Goal: Information Seeking & Learning: Compare options

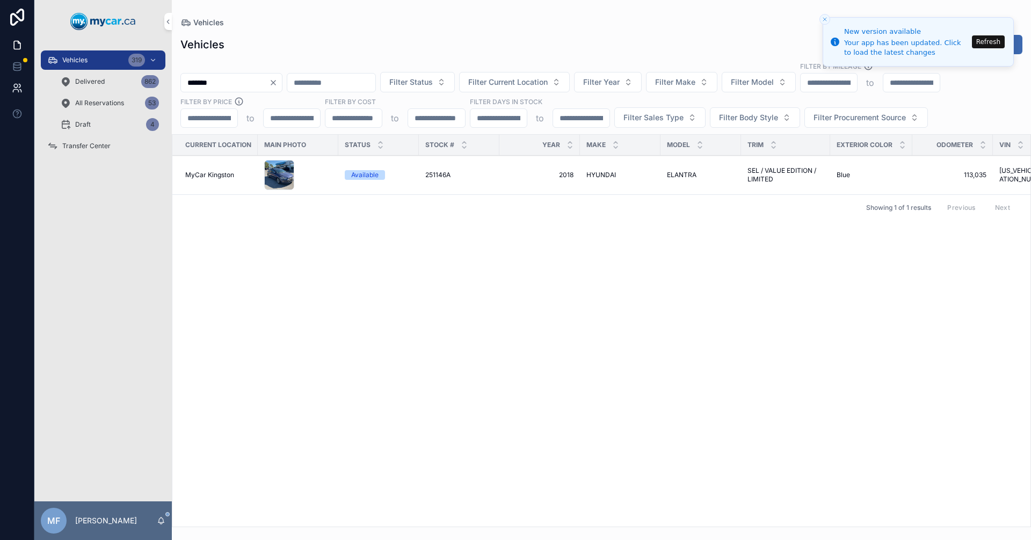
drag, startPoint x: 249, startPoint y: 83, endPoint x: 3, endPoint y: 97, distance: 246.9
click at [0, 97] on div "Vehicles 319 Delivered 862 All Reservations 53 Draft 4 Transfer Center MF Mike …" at bounding box center [515, 270] width 1031 height 540
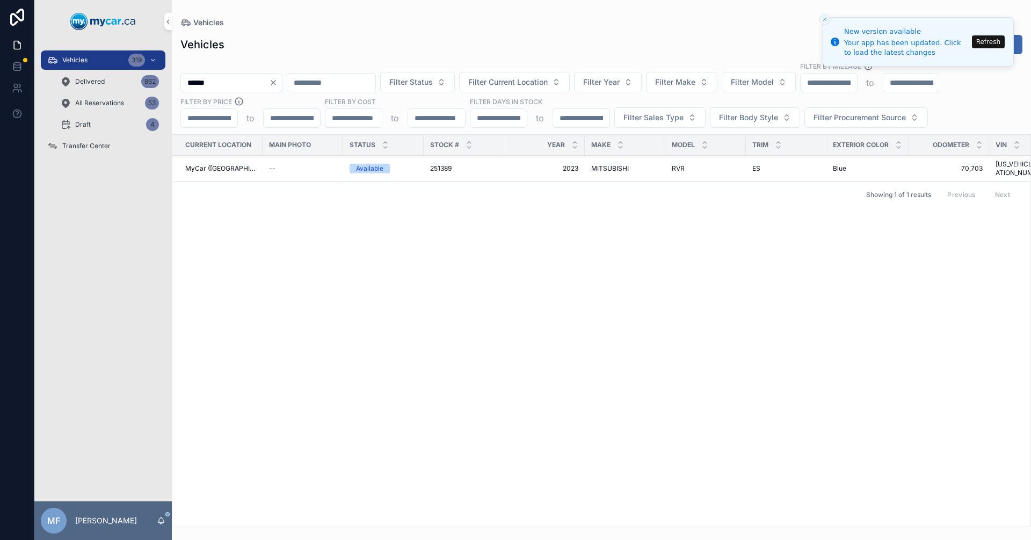
type input "******"
click at [447, 164] on span "251389" at bounding box center [440, 168] width 21 height 9
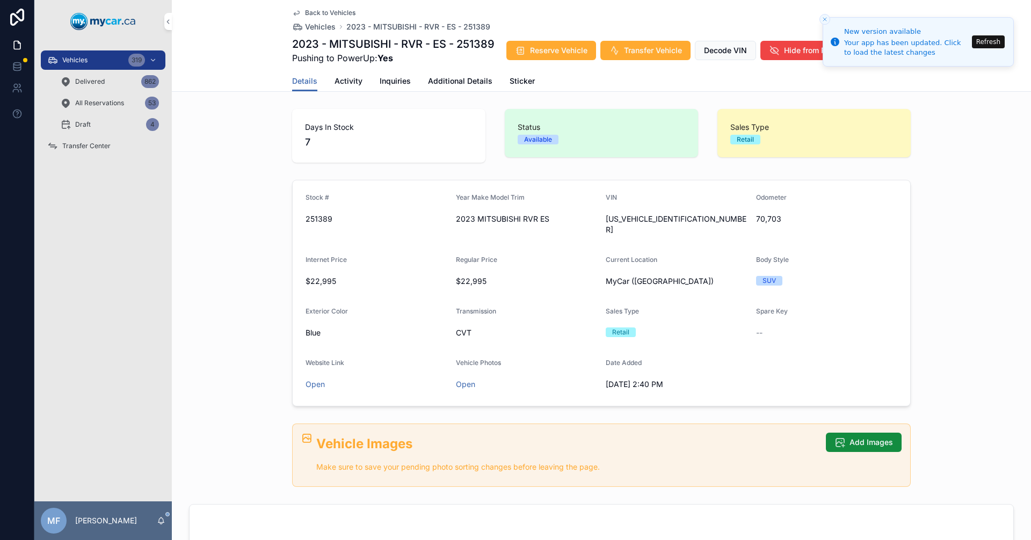
scroll to position [269, 0]
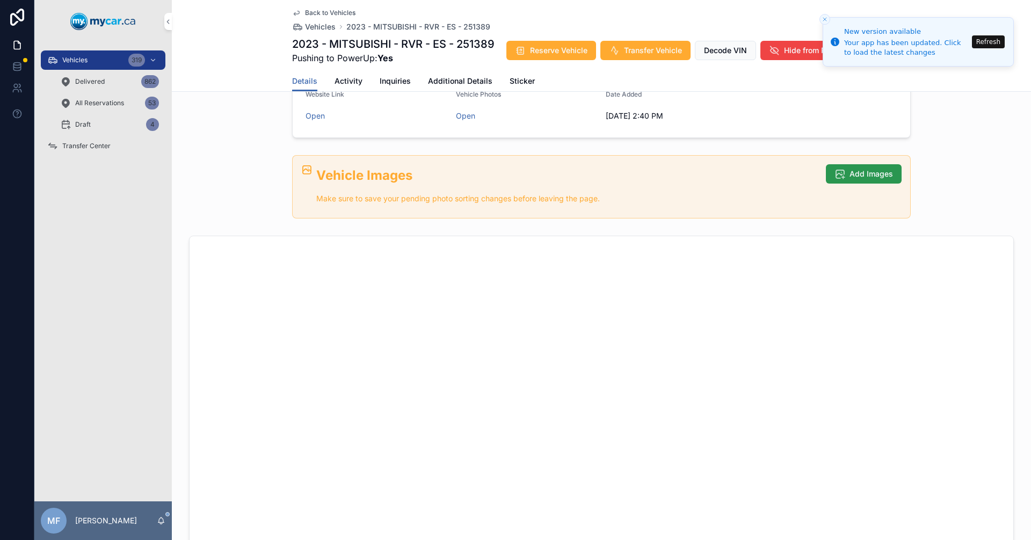
click at [872, 164] on button "Add Images" at bounding box center [864, 173] width 76 height 19
click at [835, 169] on icon "scrollable content" at bounding box center [840, 174] width 11 height 11
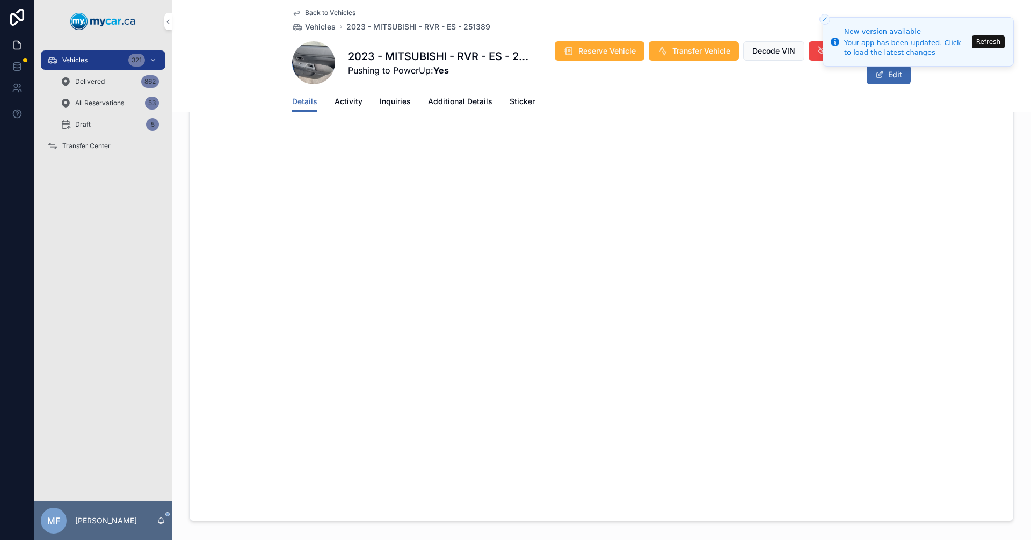
scroll to position [557, 0]
click at [982, 43] on button "Refresh" at bounding box center [988, 41] width 33 height 13
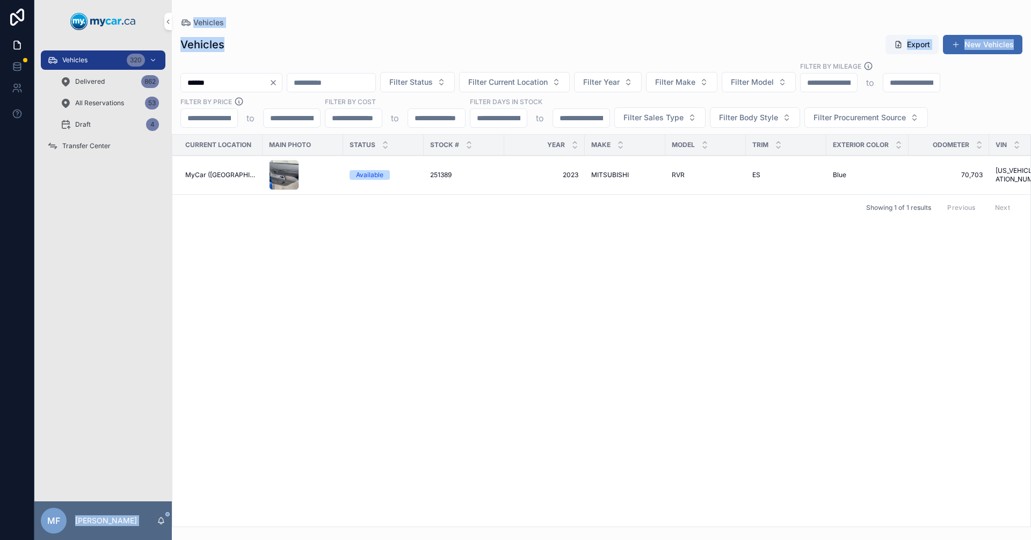
drag, startPoint x: 234, startPoint y: 74, endPoint x: 118, endPoint y: 91, distance: 116.7
click at [118, 91] on div "Vehicles 320 Delivered 862 All Reservations 53 Draft 4 Transfer Center MF Mike …" at bounding box center [532, 270] width 997 height 540
drag, startPoint x: 246, startPoint y: 82, endPoint x: 255, endPoint y: 84, distance: 9.4
click at [247, 82] on input "******" at bounding box center [225, 82] width 88 height 15
click at [63, 89] on div "Vehicles 320 Delivered 862 All Reservations 53 Draft 4 Transfer Center MF Mike …" at bounding box center [532, 270] width 997 height 540
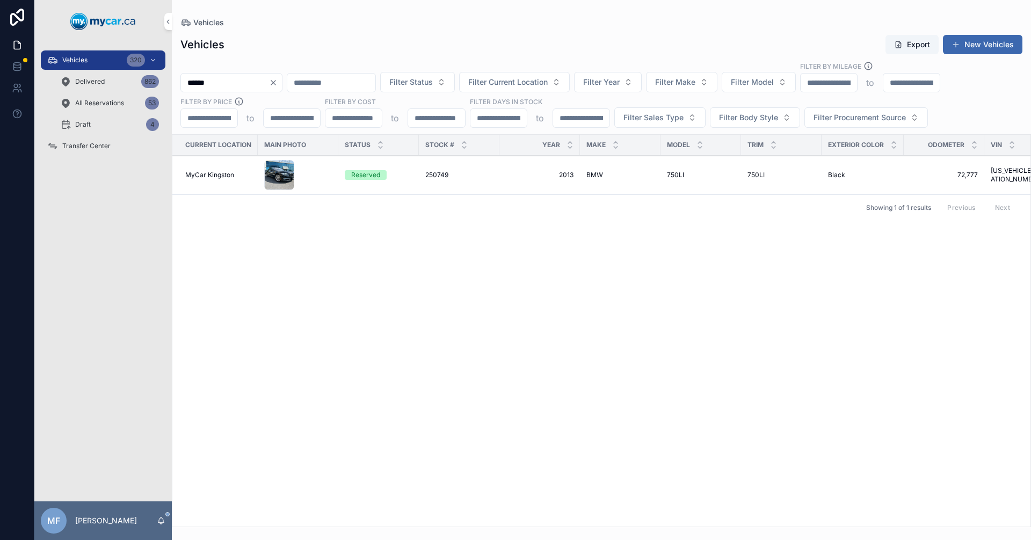
type input "******"
click at [445, 174] on span "250749" at bounding box center [436, 175] width 23 height 9
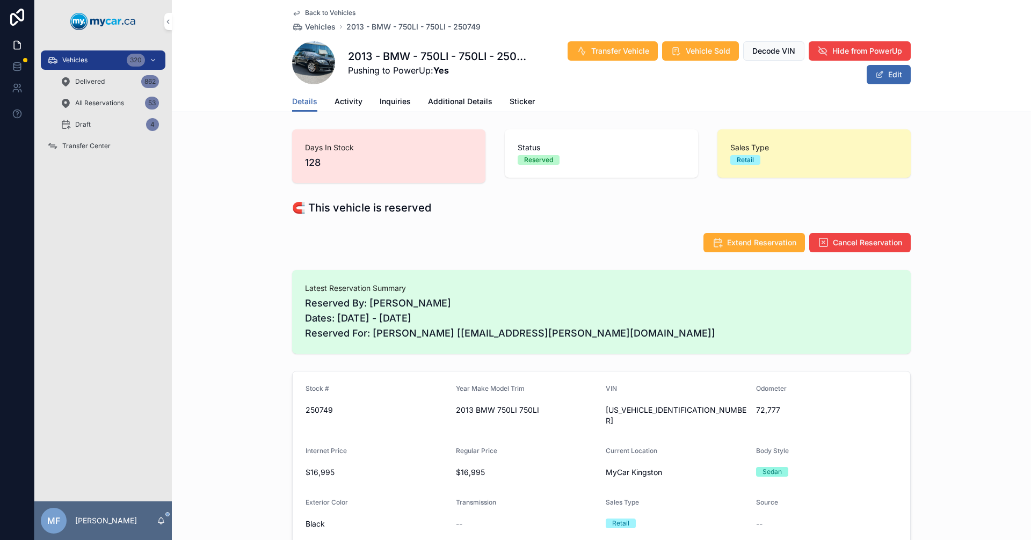
click at [454, 102] on span "Additional Details" at bounding box center [460, 101] width 64 height 11
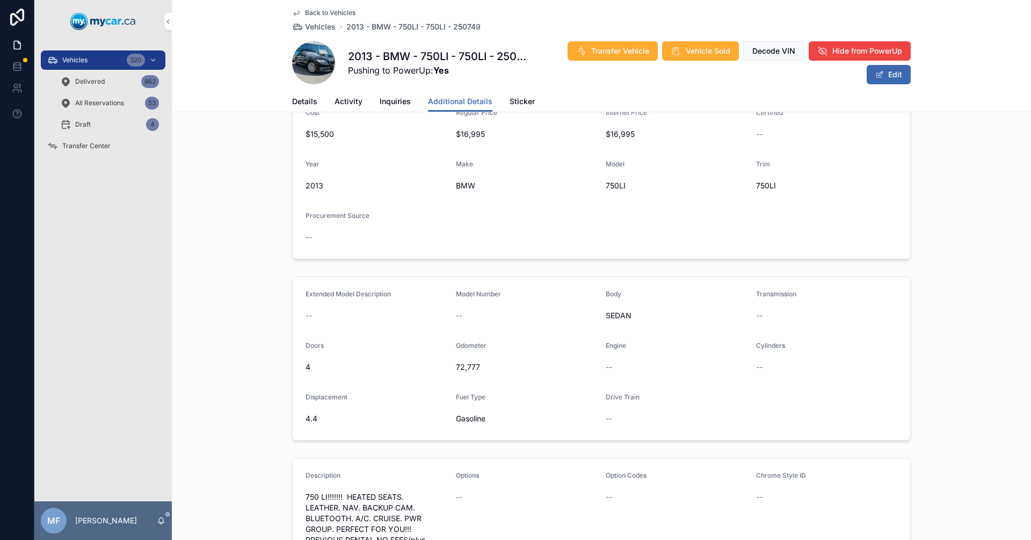
scroll to position [54, 0]
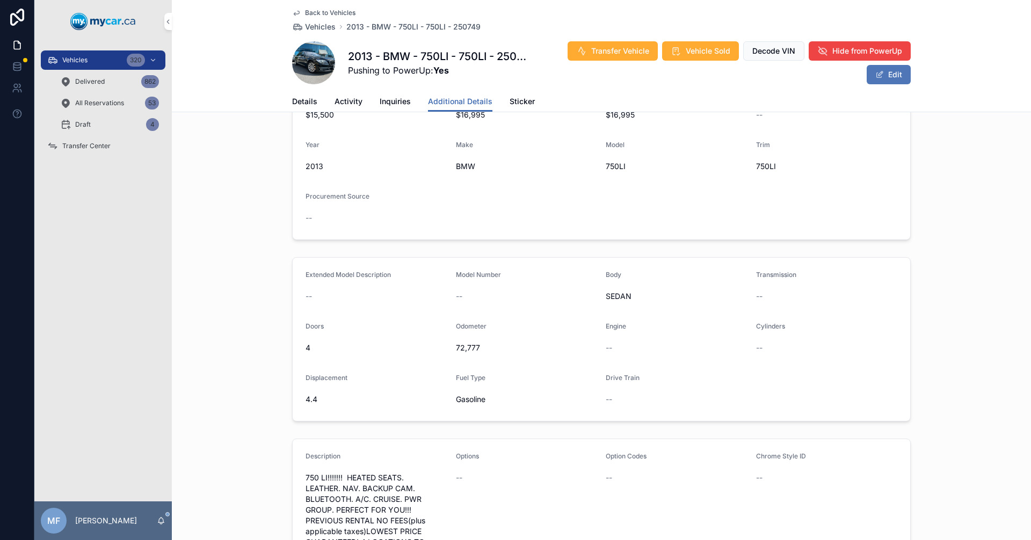
click at [875, 75] on span "scrollable content" at bounding box center [879, 74] width 9 height 9
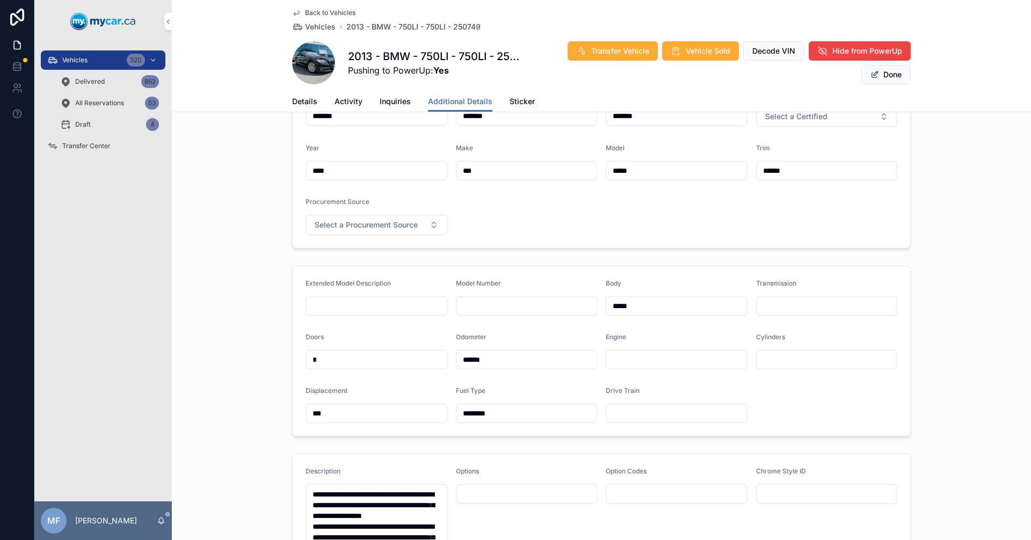
click at [641, 418] on input "scrollable content" at bounding box center [676, 413] width 141 height 15
type input "**********"
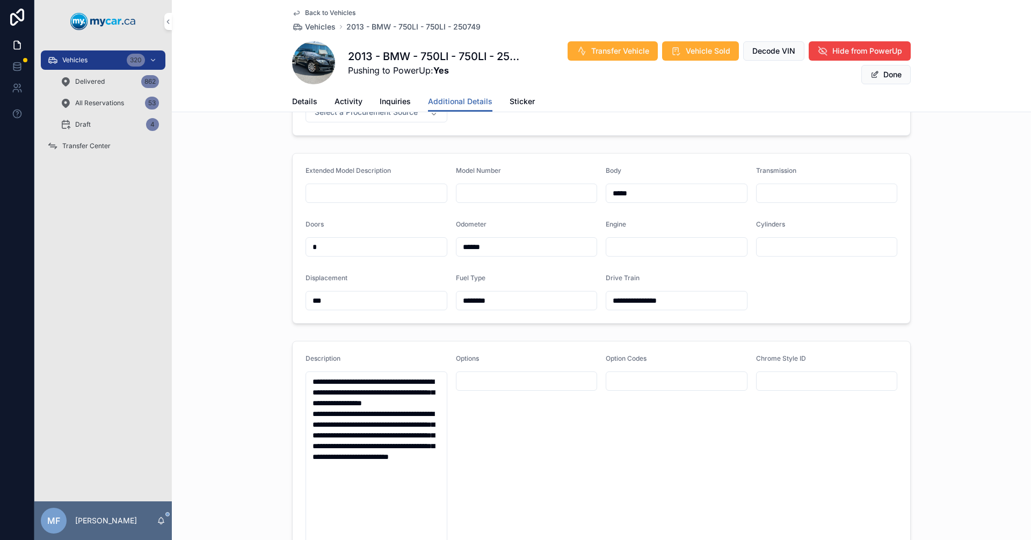
scroll to position [0, 0]
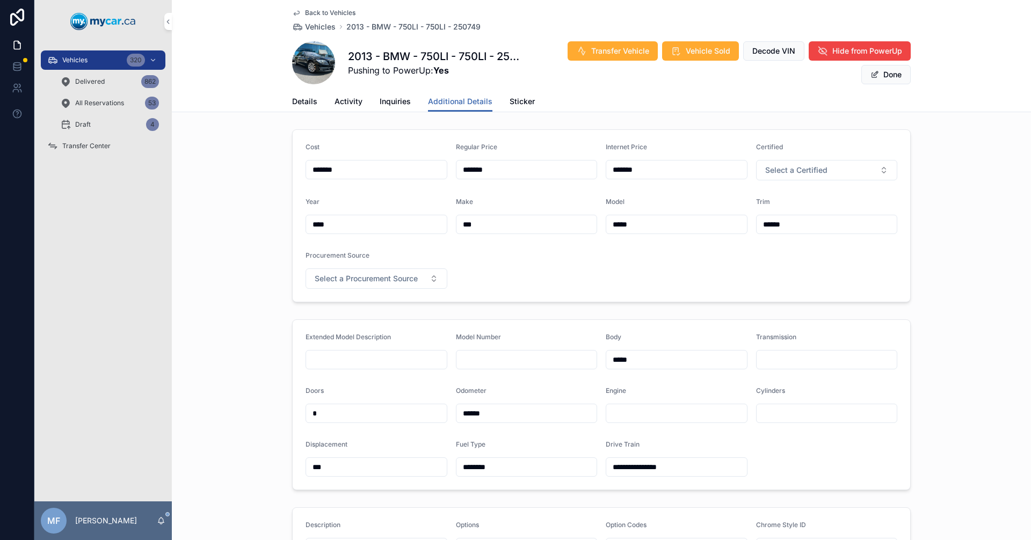
click at [947, 235] on div "Cost ******* Regular Price ******* Internet Price ******* Certified Select a Ce…" at bounding box center [601, 216] width 859 height 182
click at [890, 77] on button "Done" at bounding box center [885, 74] width 49 height 19
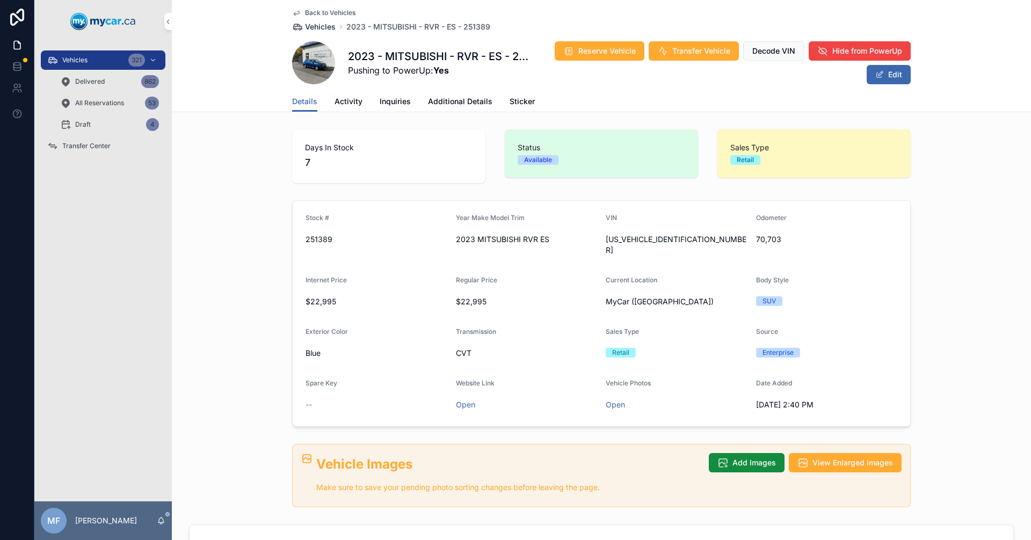
click at [315, 26] on span "Vehicles" at bounding box center [320, 26] width 31 height 11
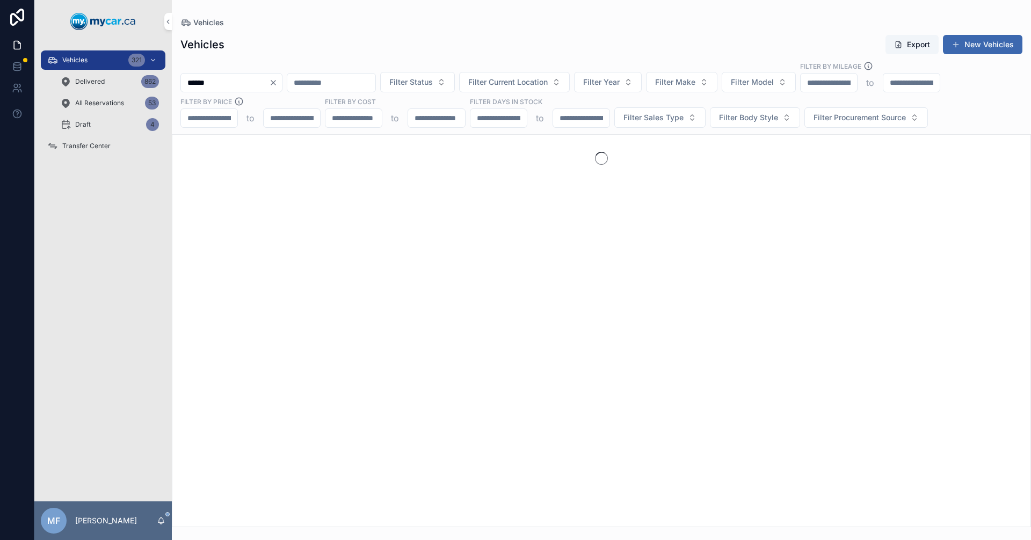
click at [70, 60] on span "Vehicles" at bounding box center [74, 60] width 25 height 9
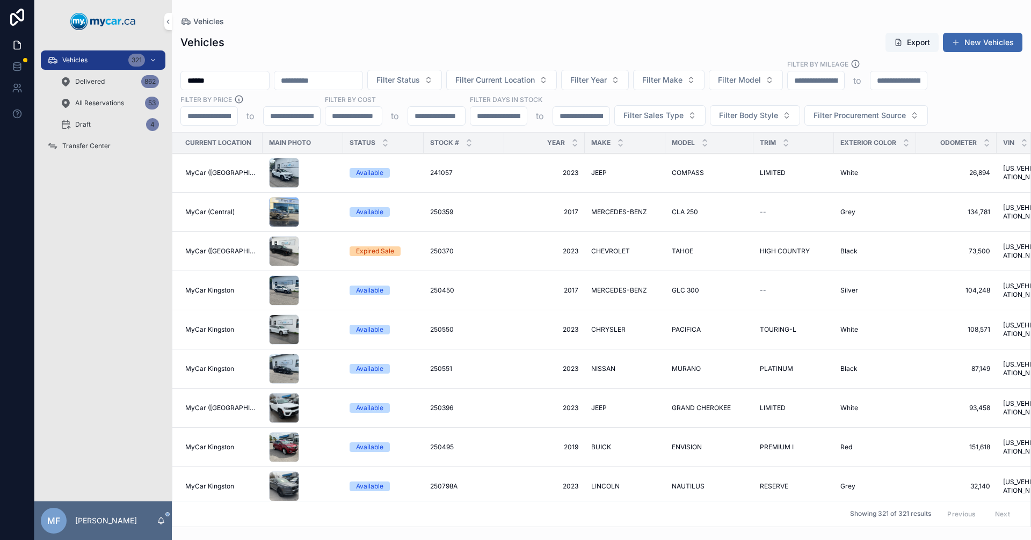
click at [249, 79] on input "******" at bounding box center [225, 80] width 88 height 15
type input "*"
click at [535, 82] on span "Filter Current Location" at bounding box center [494, 80] width 79 height 11
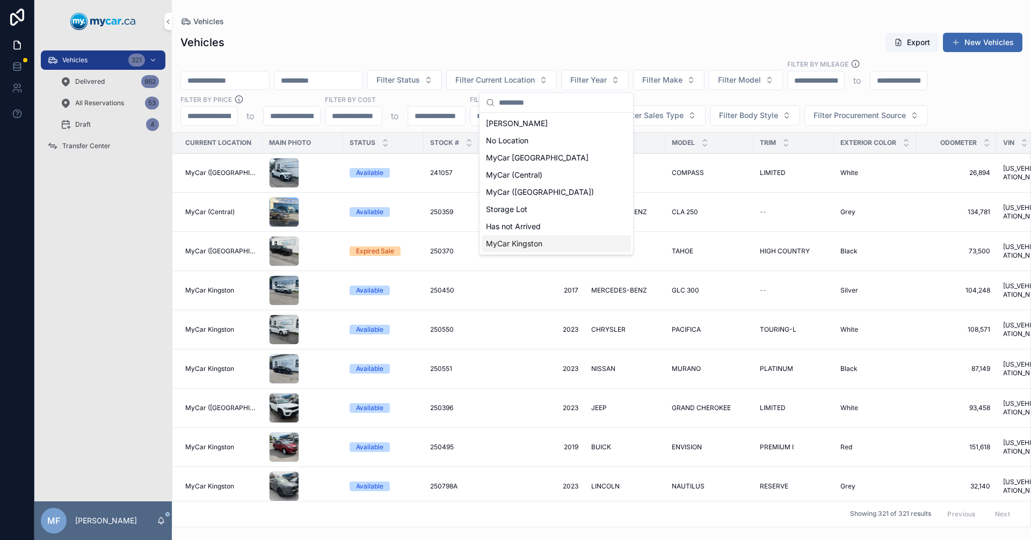
click at [501, 244] on span "MyCar Kingston" at bounding box center [514, 243] width 56 height 11
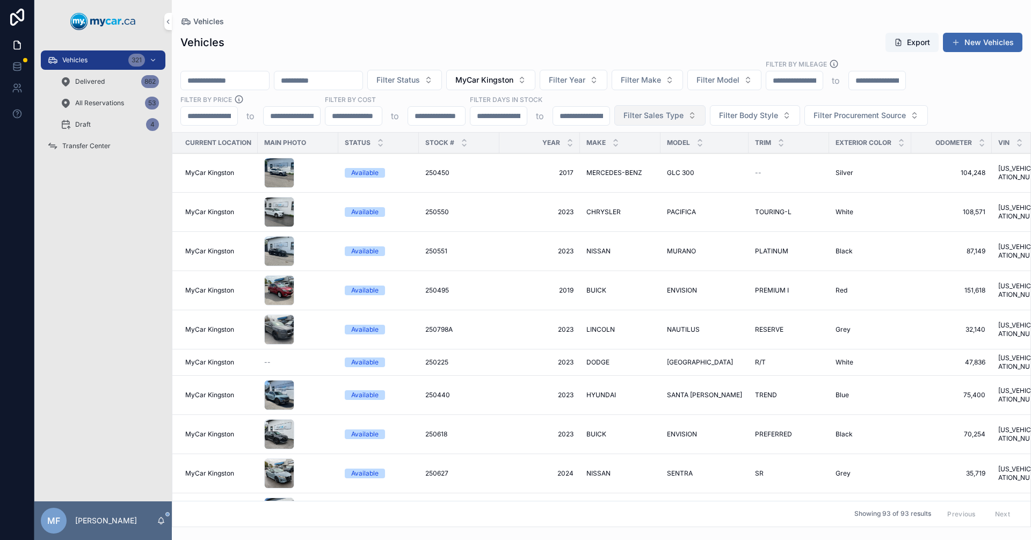
click at [658, 114] on span "Filter Sales Type" at bounding box center [654, 115] width 60 height 11
click at [607, 177] on div "Retail" at bounding box center [659, 176] width 149 height 17
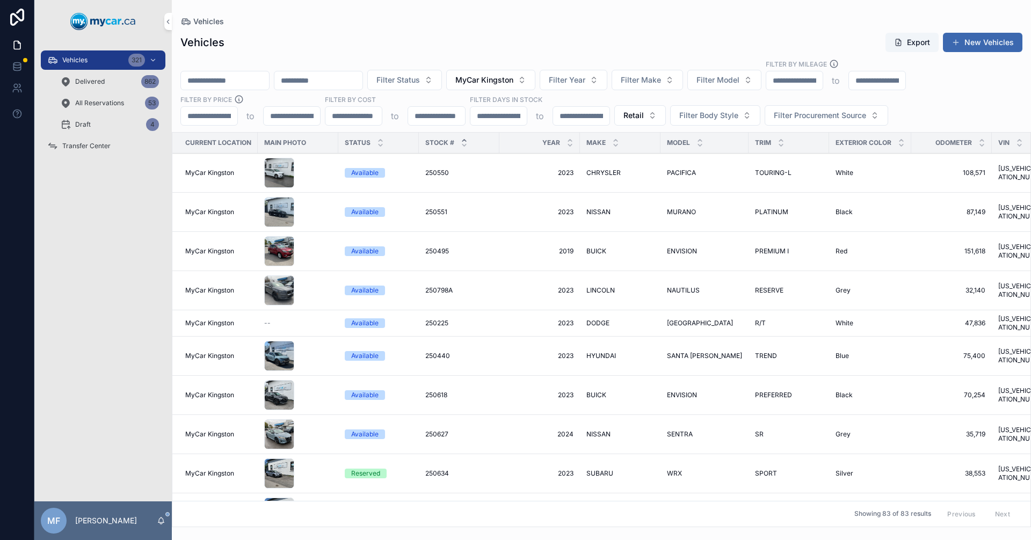
click at [464, 140] on icon "scrollable content" at bounding box center [464, 141] width 4 height 2
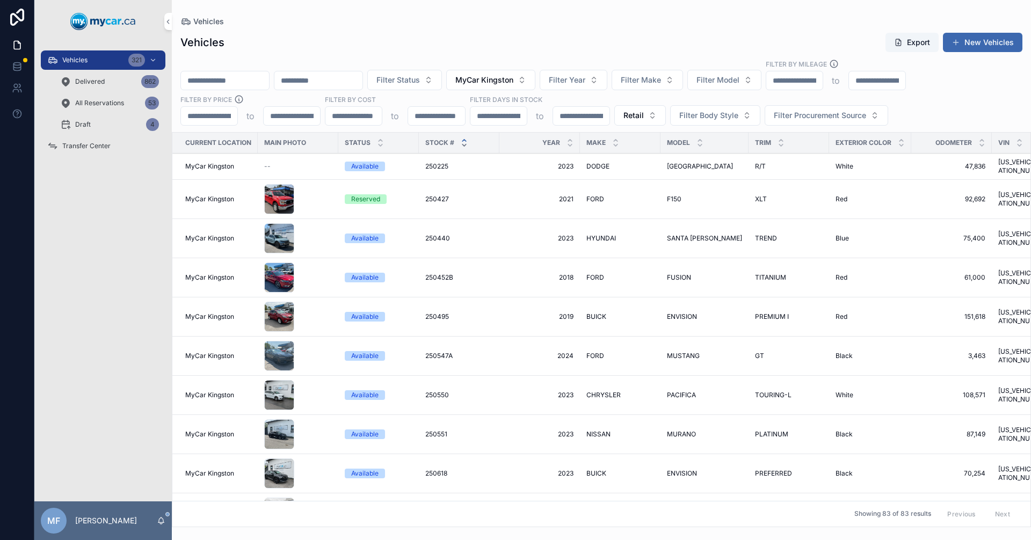
click at [463, 143] on icon "scrollable content" at bounding box center [464, 145] width 7 height 7
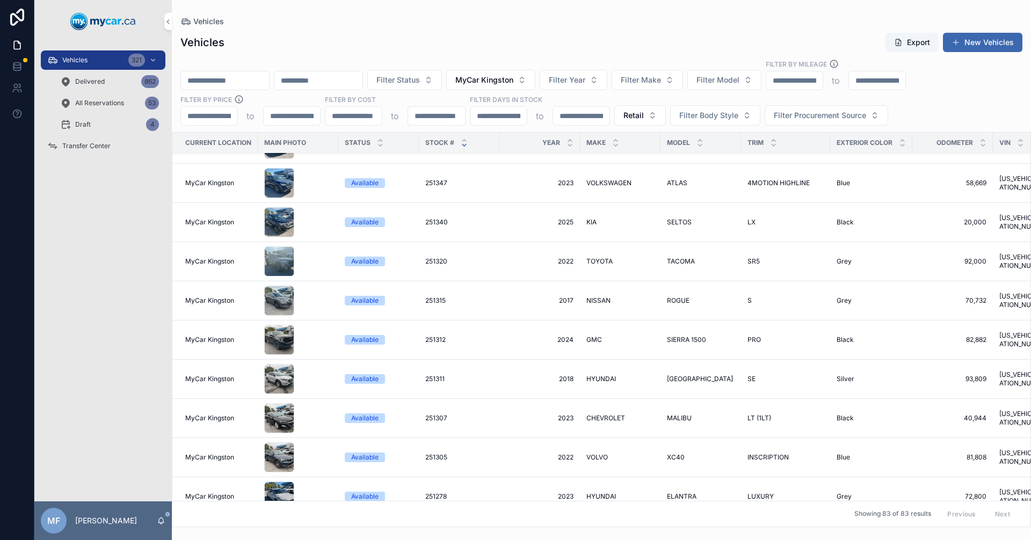
scroll to position [161, 0]
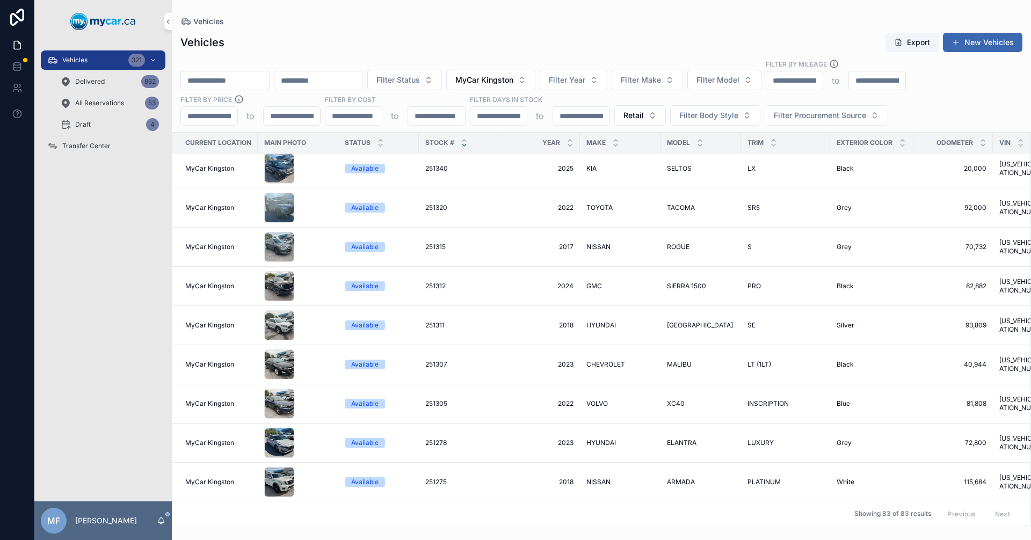
click at [472, 321] on div "251311 251311" at bounding box center [459, 325] width 68 height 9
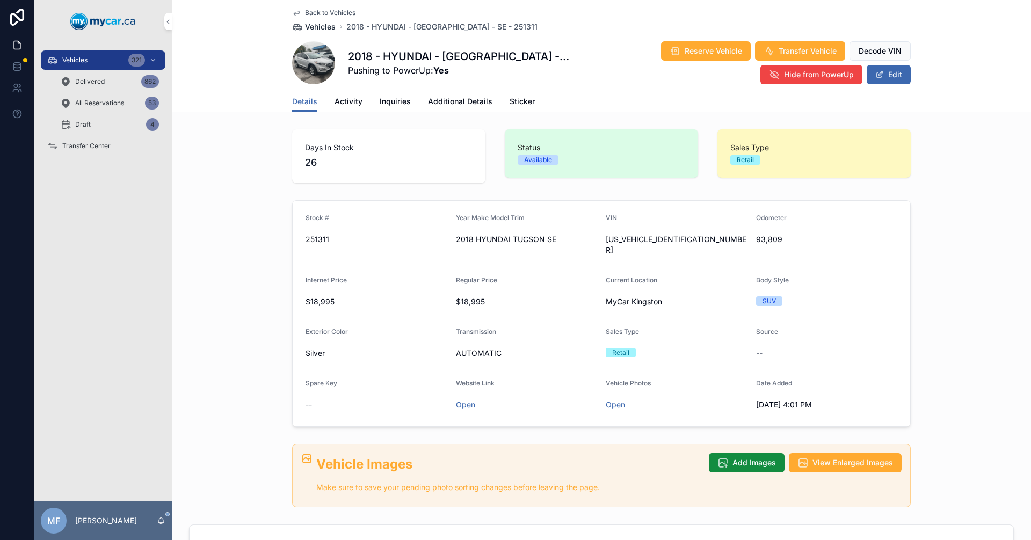
click at [320, 27] on span "Vehicles" at bounding box center [320, 26] width 31 height 11
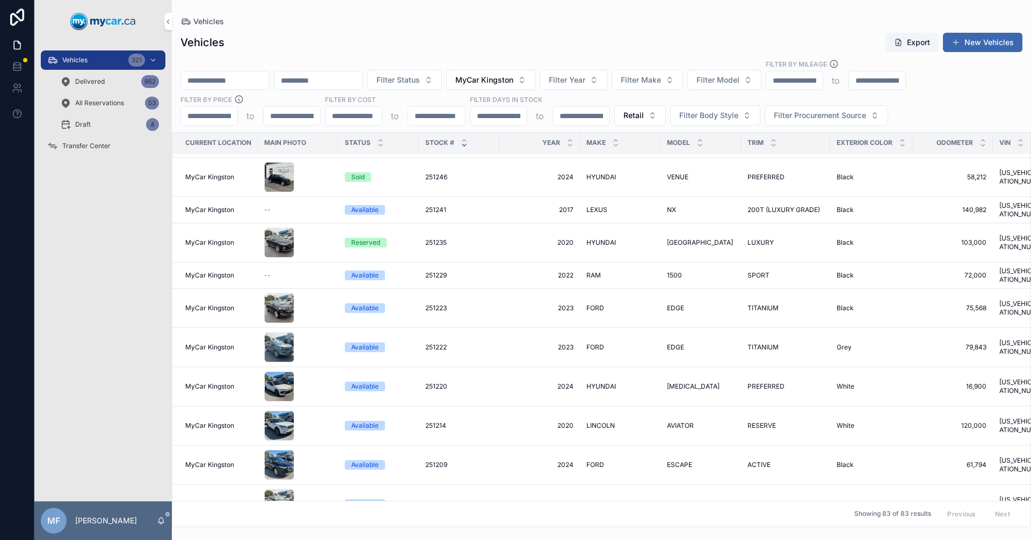
scroll to position [161, 0]
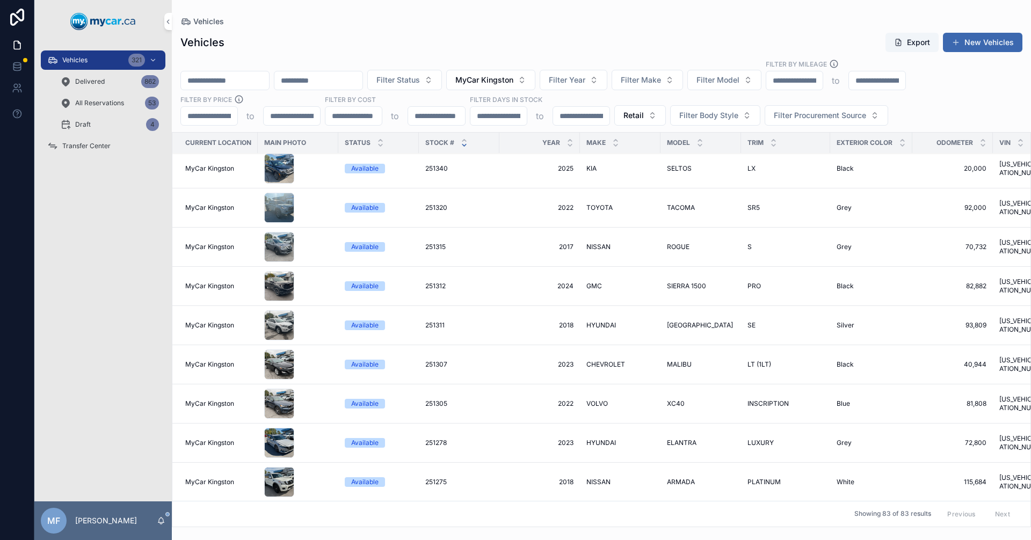
click at [492, 361] on div "251307 251307" at bounding box center [459, 364] width 68 height 9
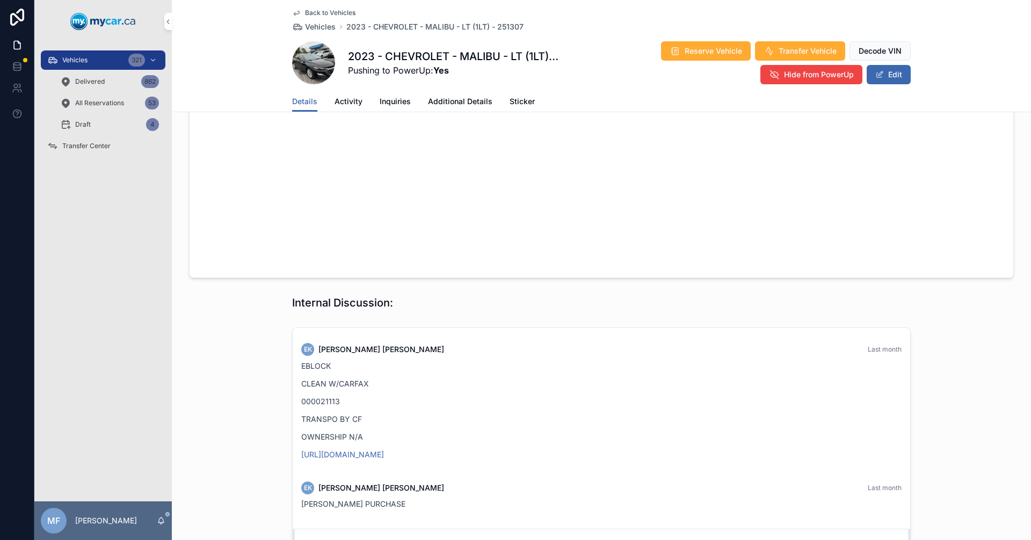
scroll to position [859, 0]
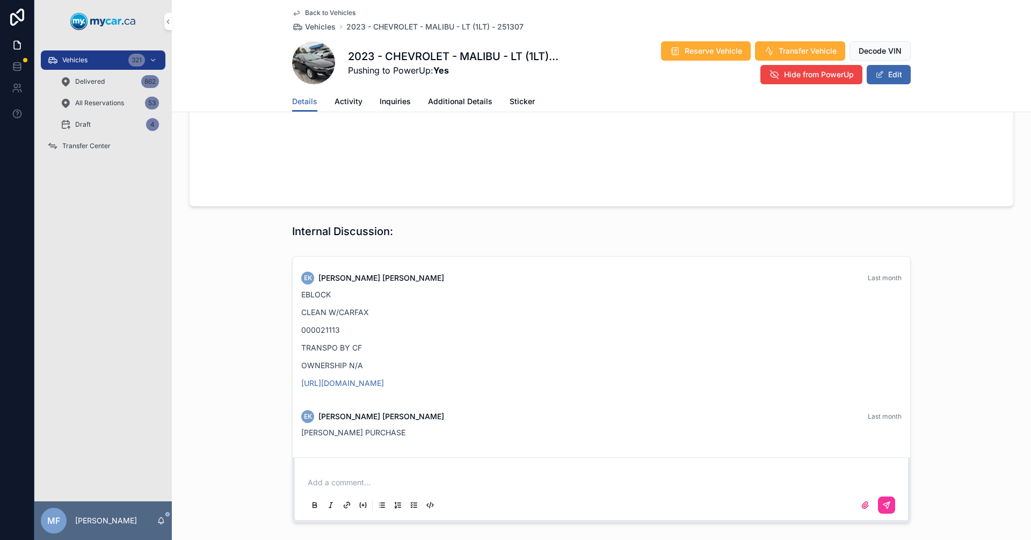
click at [313, 10] on span "Back to Vehicles" at bounding box center [330, 13] width 50 height 9
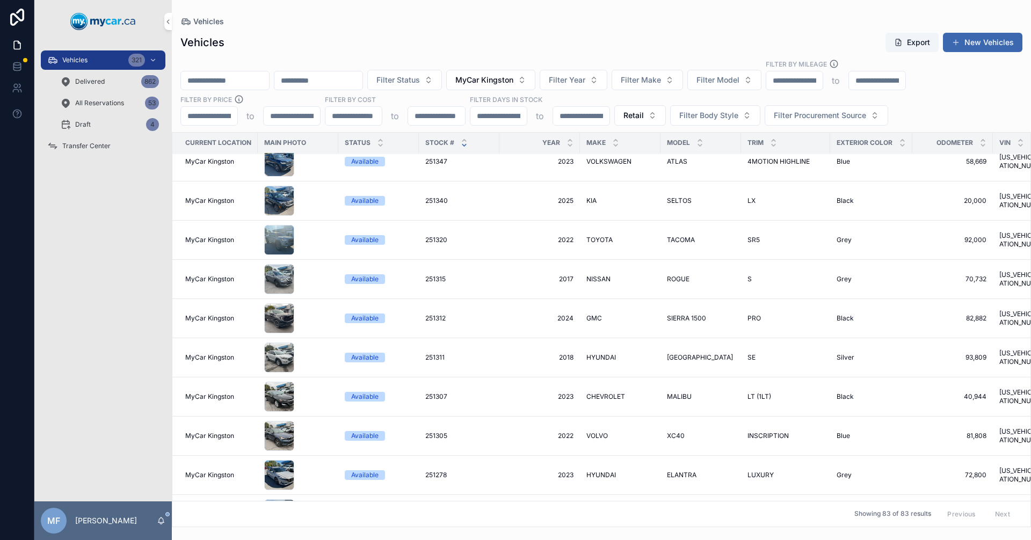
scroll to position [269, 0]
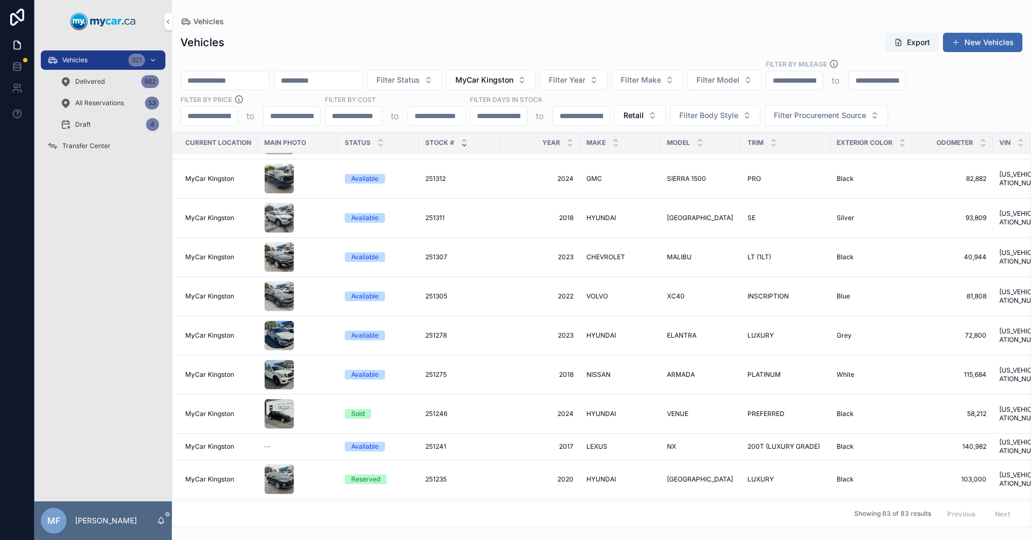
click at [513, 298] on span "2022" at bounding box center [540, 296] width 68 height 9
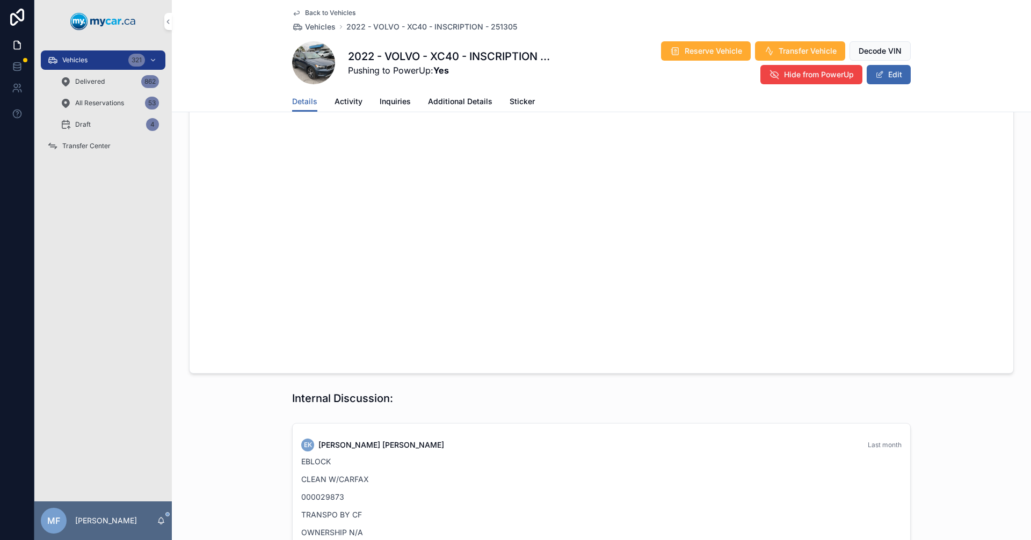
scroll to position [859, 0]
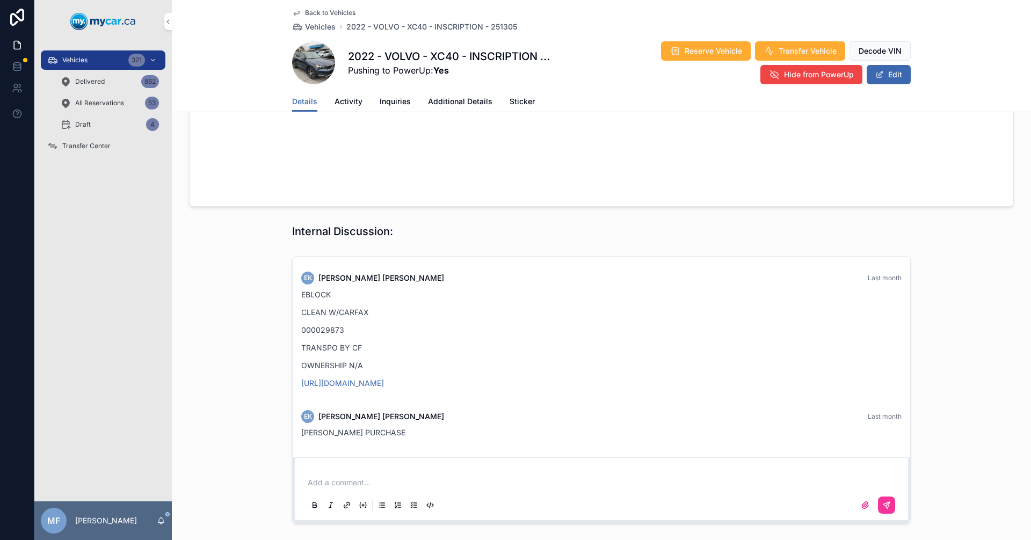
click at [327, 11] on span "Back to Vehicles" at bounding box center [330, 13] width 50 height 9
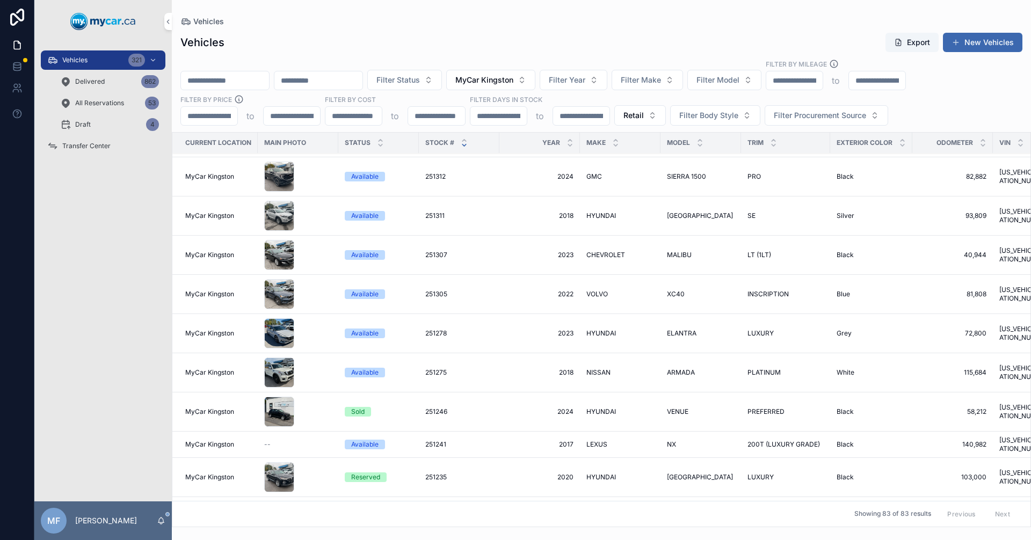
scroll to position [269, 0]
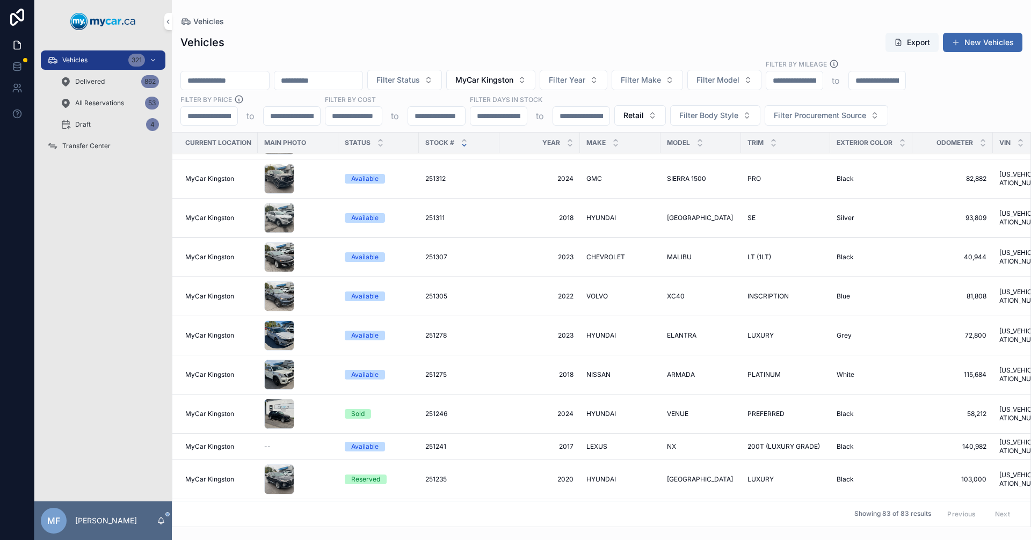
click at [610, 443] on div "LEXUS LEXUS" at bounding box center [620, 447] width 68 height 9
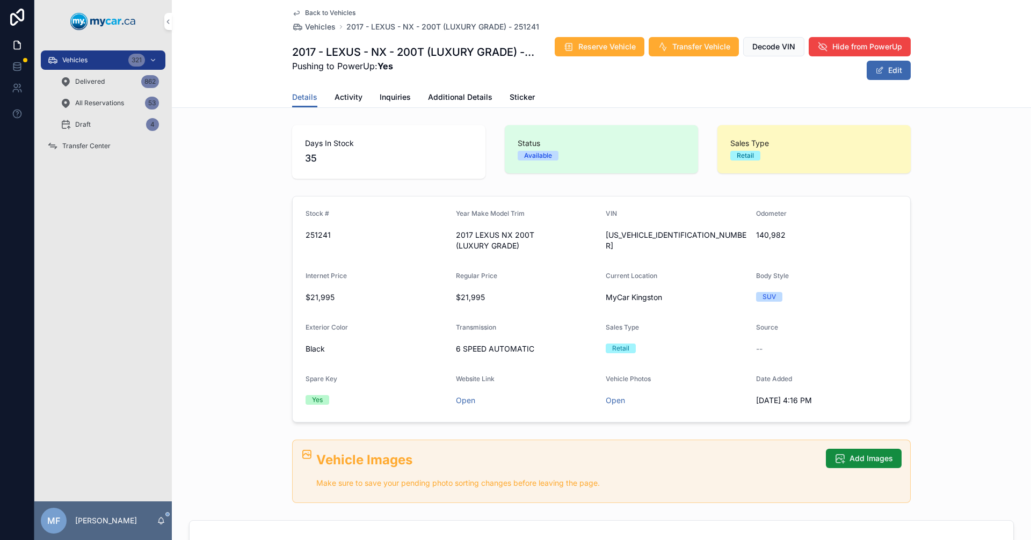
click at [325, 8] on div "Back to Vehicles Vehicles 2017 - LEXUS - NX - 200T (LUXURY GRADE) - 251241 2017…" at bounding box center [601, 43] width 619 height 87
click at [325, 12] on span "Back to Vehicles" at bounding box center [330, 13] width 50 height 9
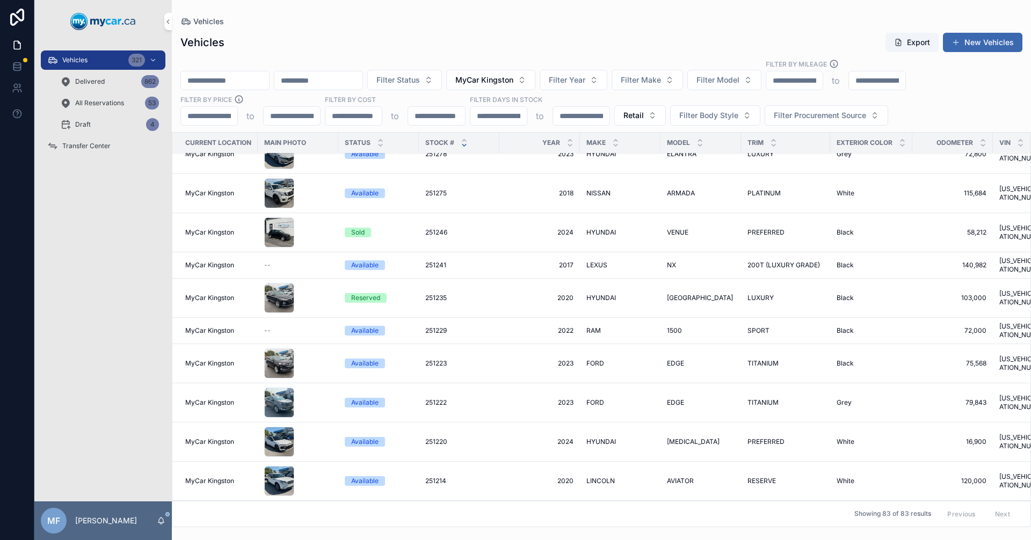
scroll to position [483, 0]
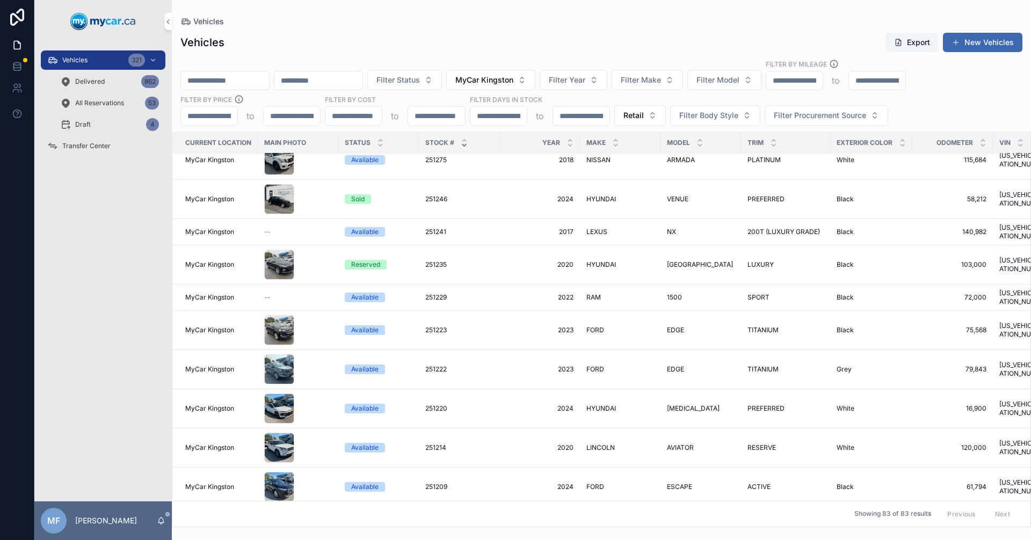
drag, startPoint x: 589, startPoint y: 314, endPoint x: 481, endPoint y: 317, distance: 108.0
click at [481, 326] on div "251223 251223" at bounding box center [459, 330] width 68 height 9
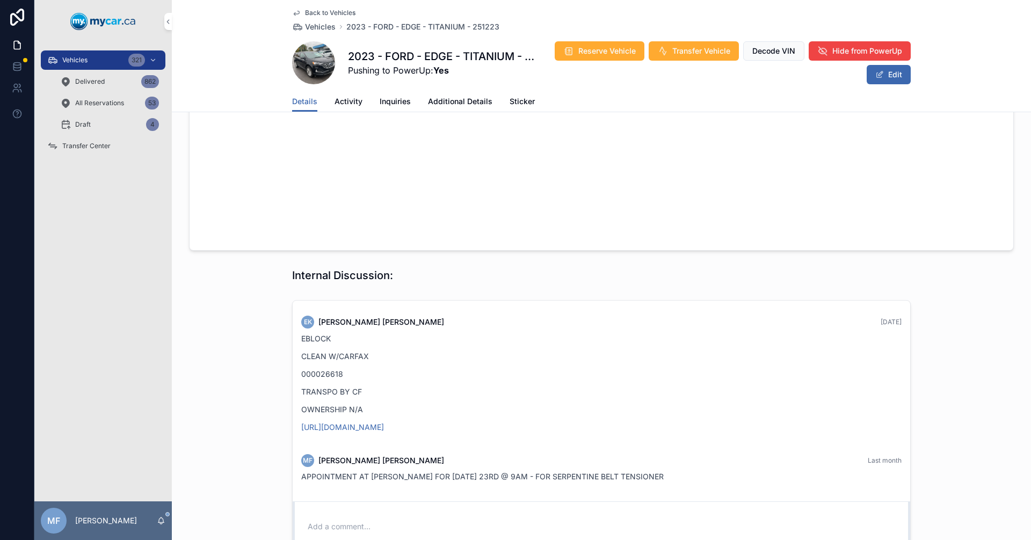
scroll to position [806, 0]
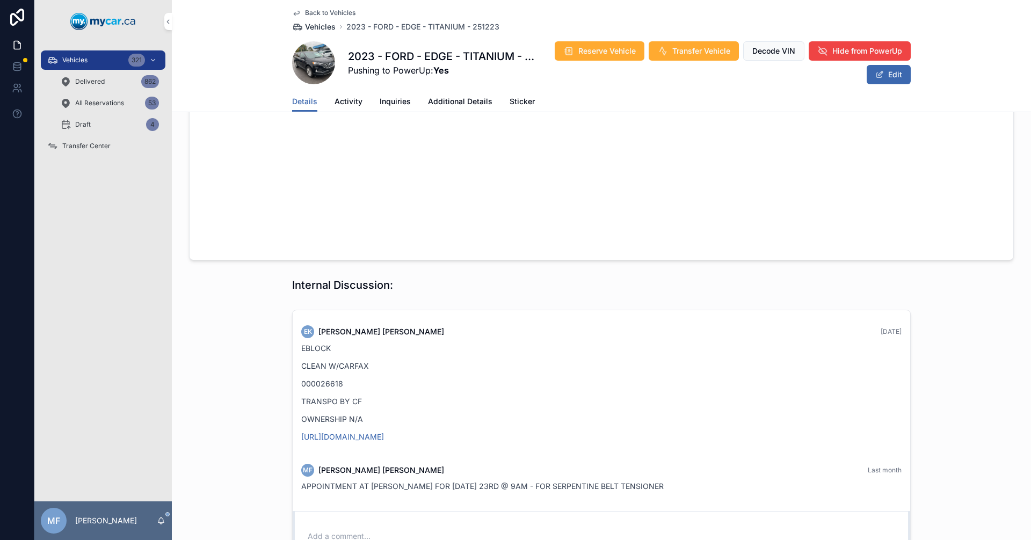
click at [316, 25] on span "Vehicles" at bounding box center [320, 26] width 31 height 11
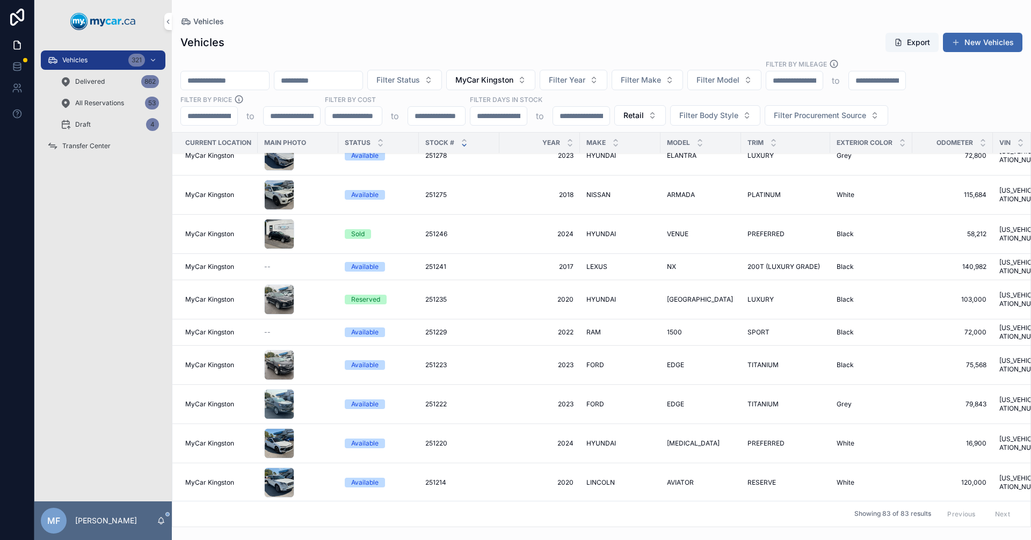
scroll to position [483, 0]
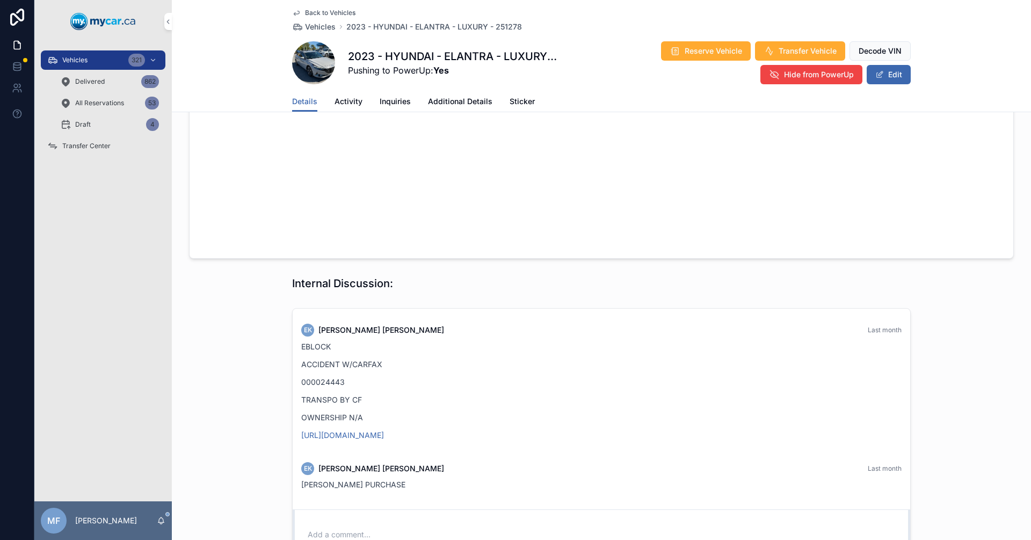
scroll to position [859, 0]
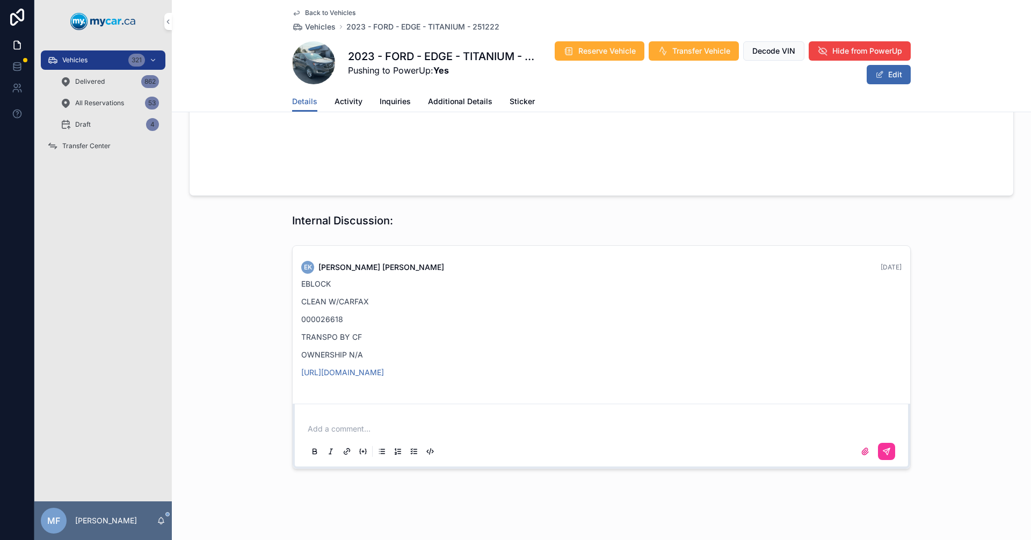
scroll to position [494, 0]
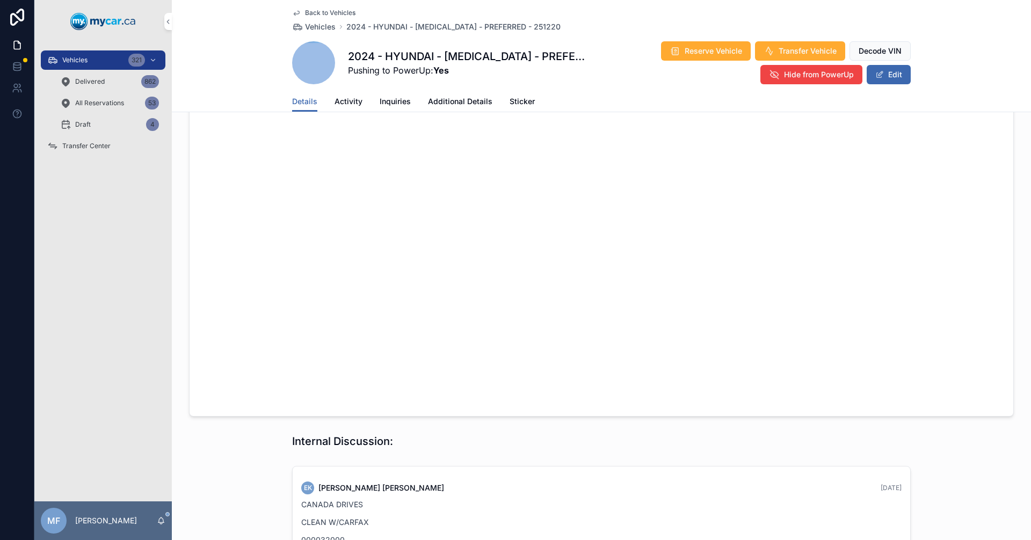
scroll to position [530, 0]
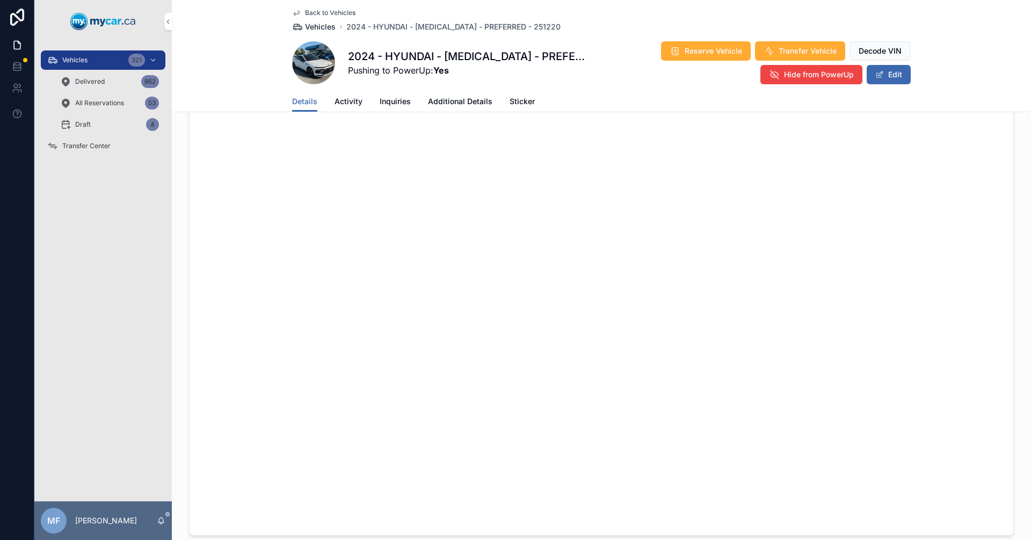
click at [319, 30] on span "Vehicles" at bounding box center [320, 26] width 31 height 11
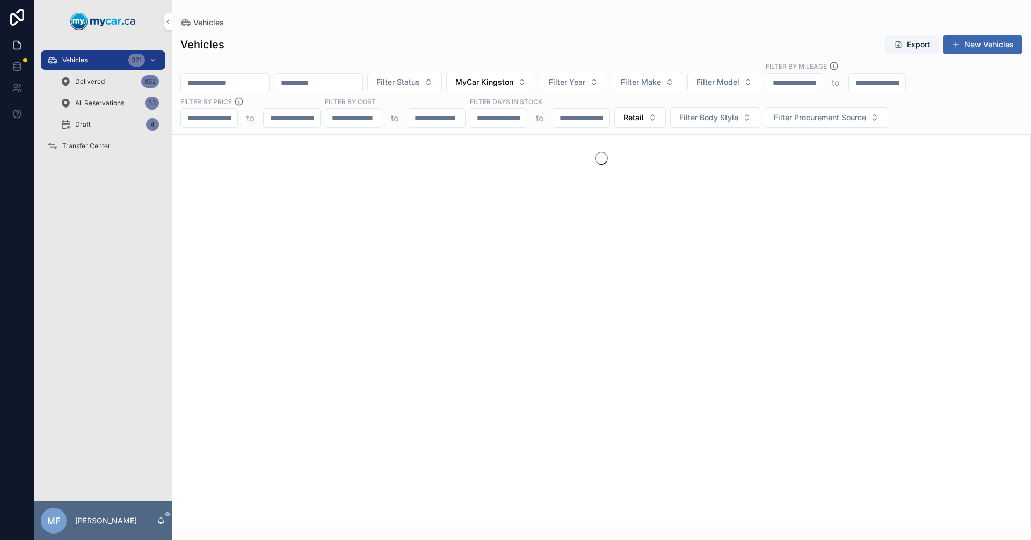
click at [258, 77] on input "scrollable content" at bounding box center [225, 82] width 88 height 15
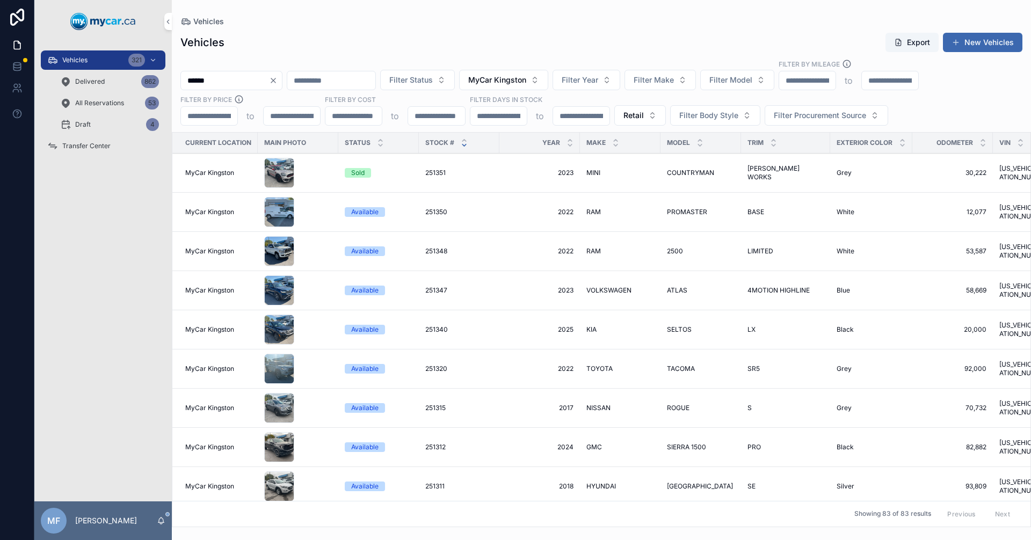
type input "******"
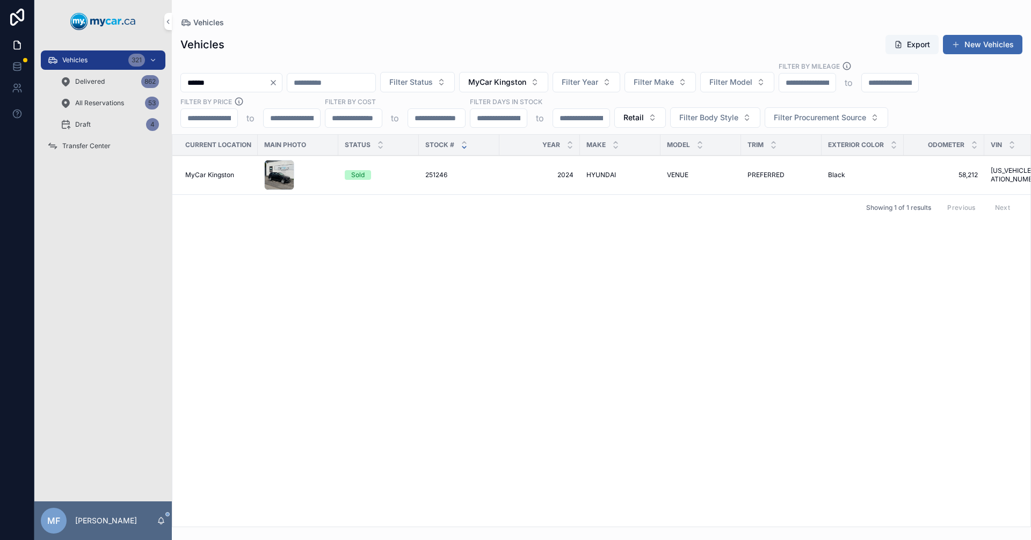
click at [436, 178] on span "251246" at bounding box center [436, 175] width 22 height 9
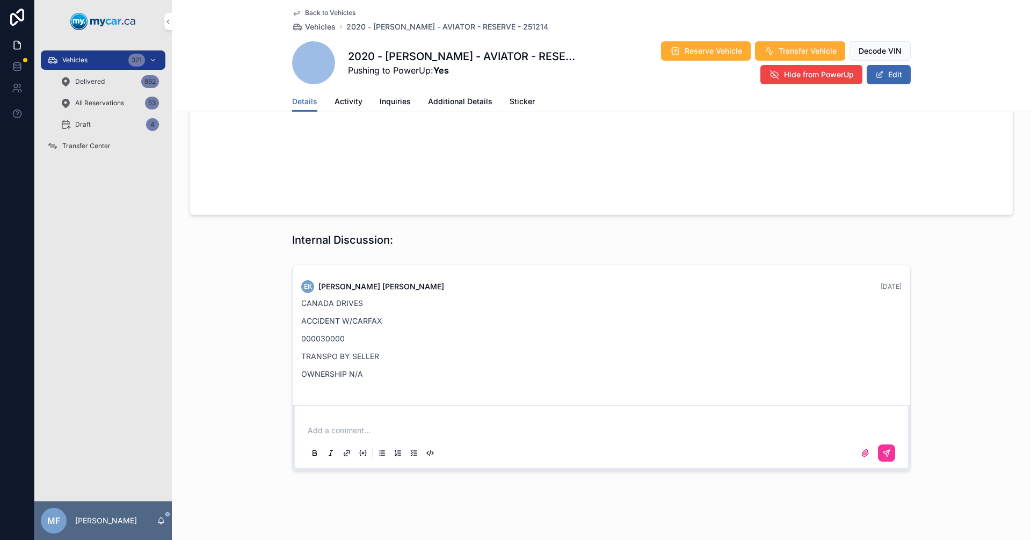
scroll to position [852, 0]
